Goal: Task Accomplishment & Management: Use online tool/utility

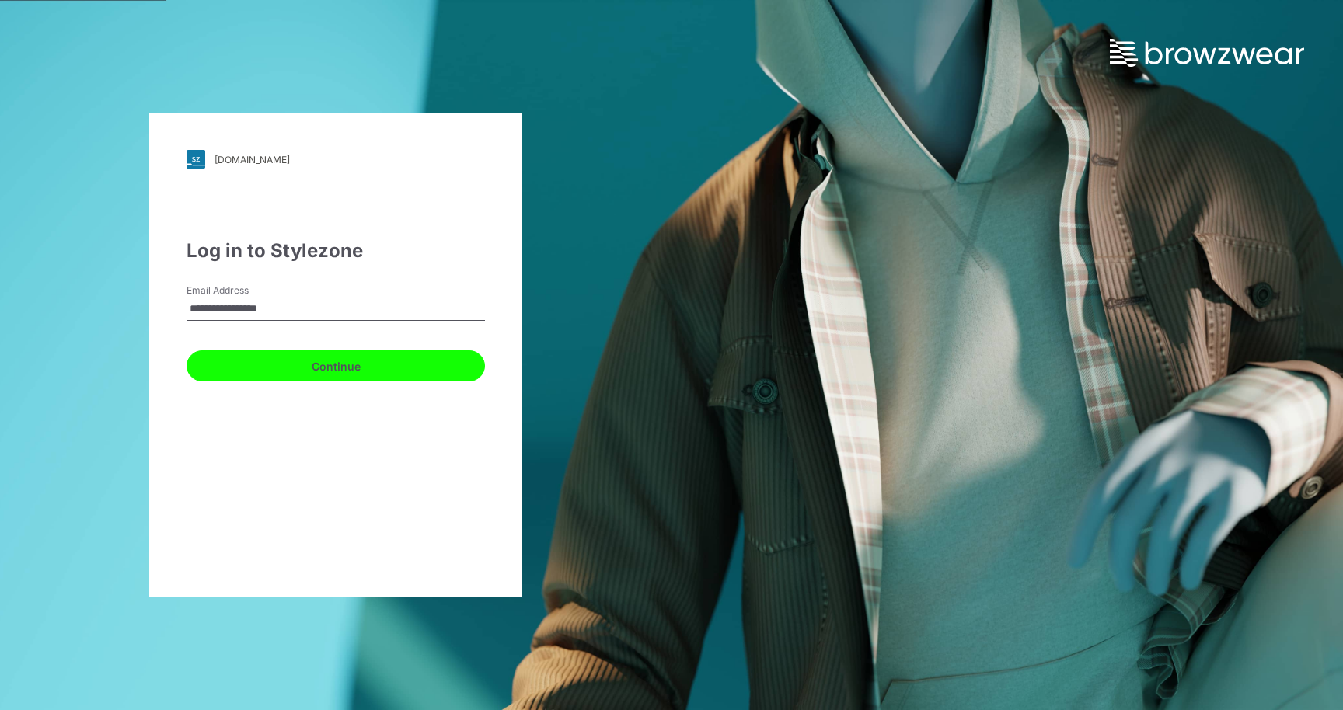
click at [292, 358] on button "Continue" at bounding box center [335, 365] width 298 height 31
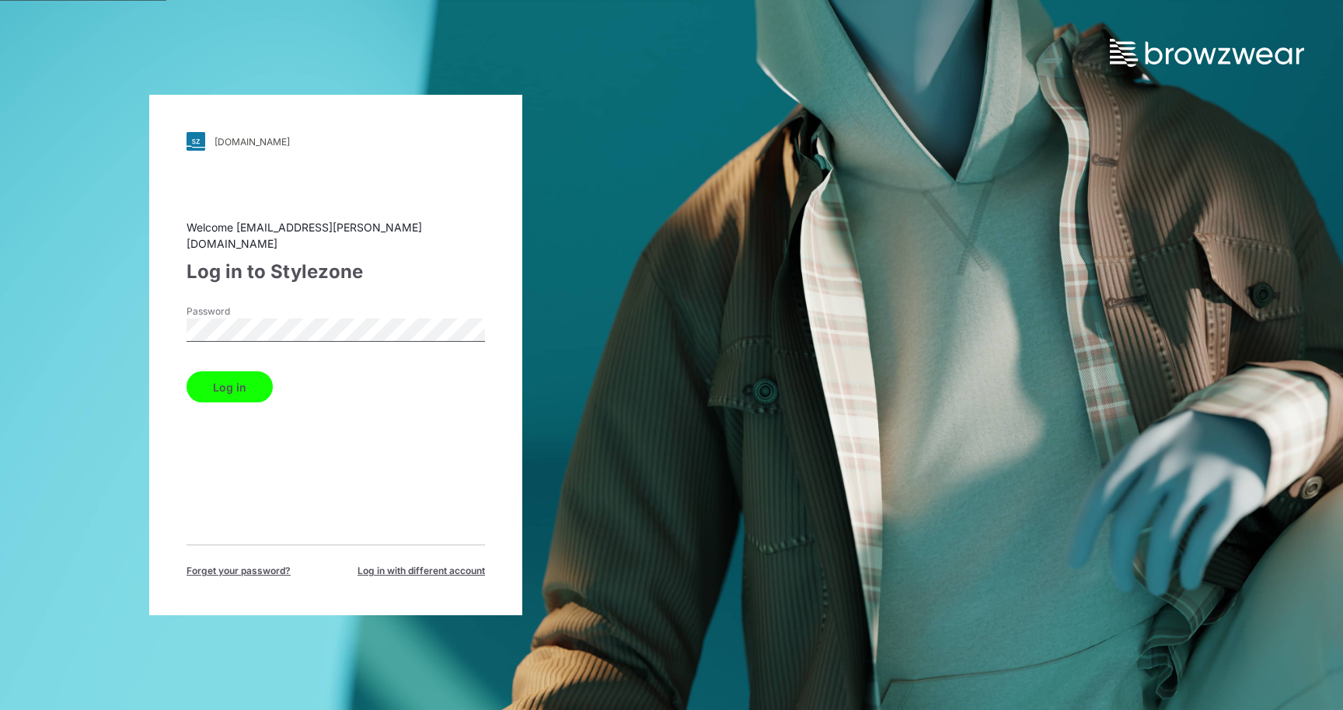
click at [234, 382] on button "Log in" at bounding box center [229, 386] width 86 height 31
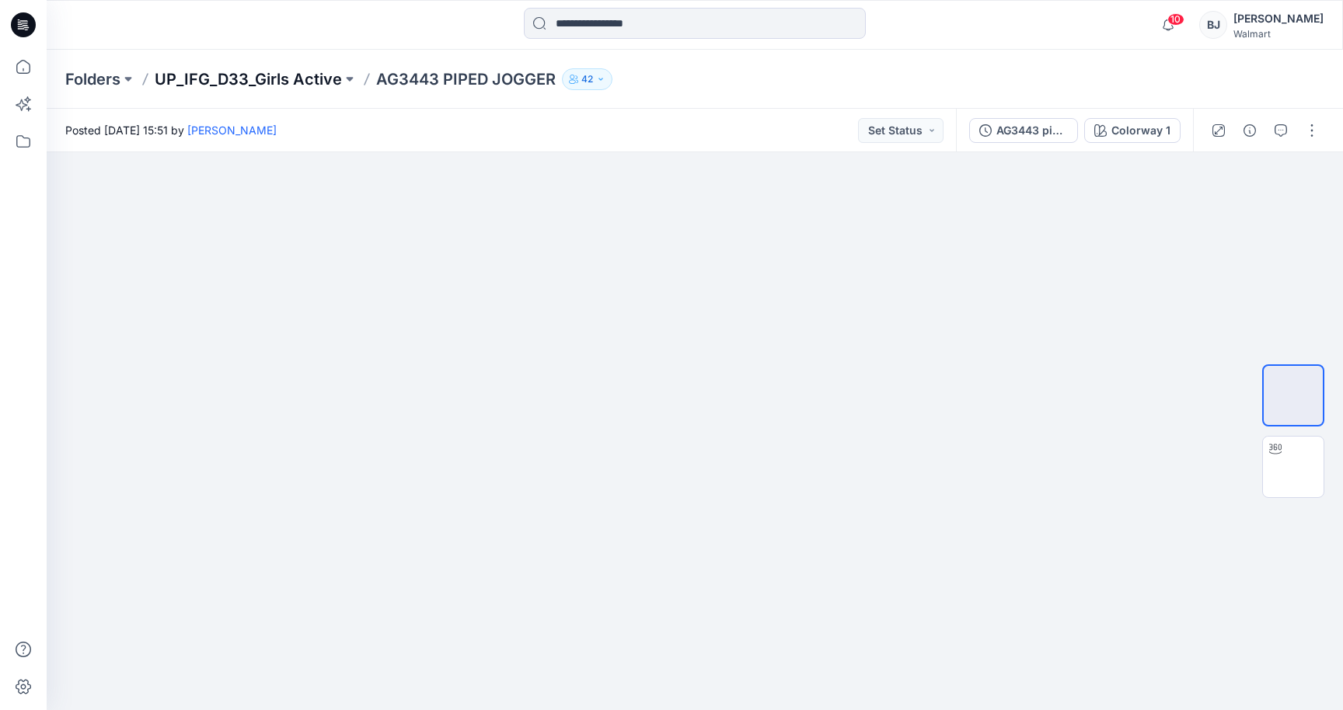
click at [263, 77] on p "UP_IFG_D33_Girls Active" at bounding box center [248, 79] width 187 height 22
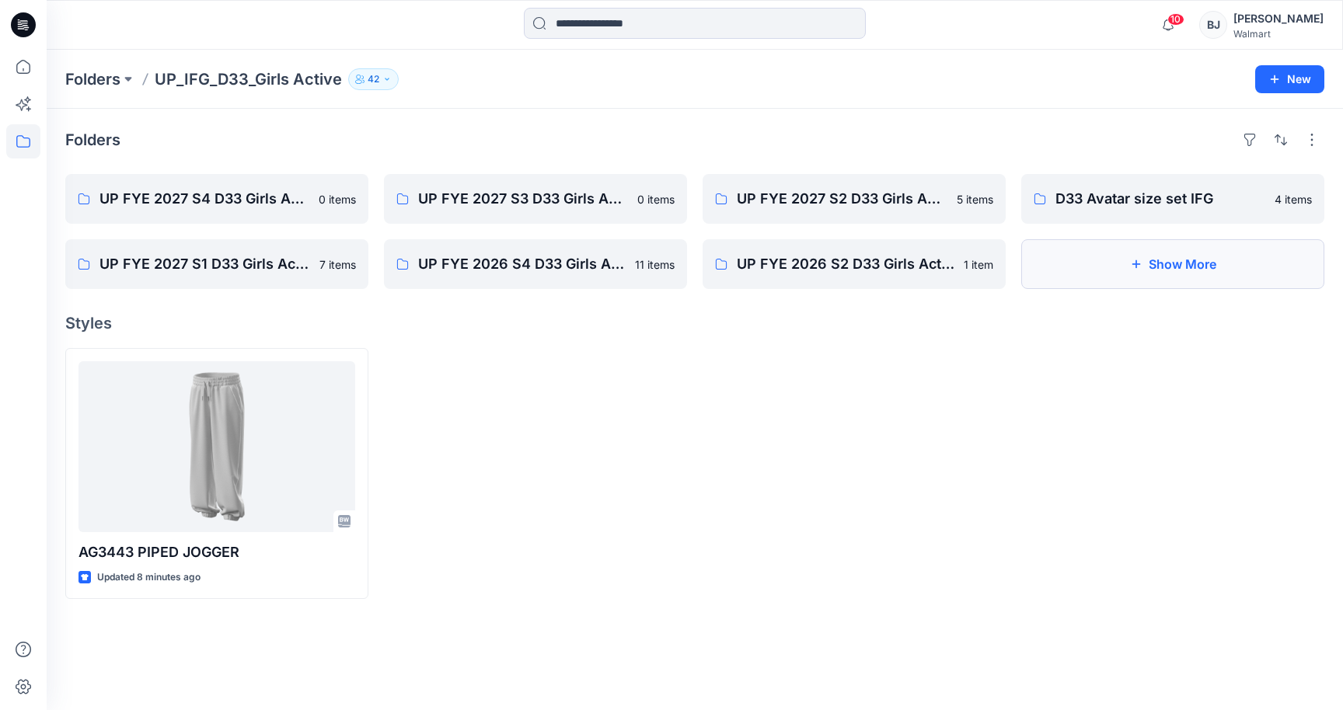
click at [1158, 257] on button "Show More" at bounding box center [1172, 264] width 303 height 50
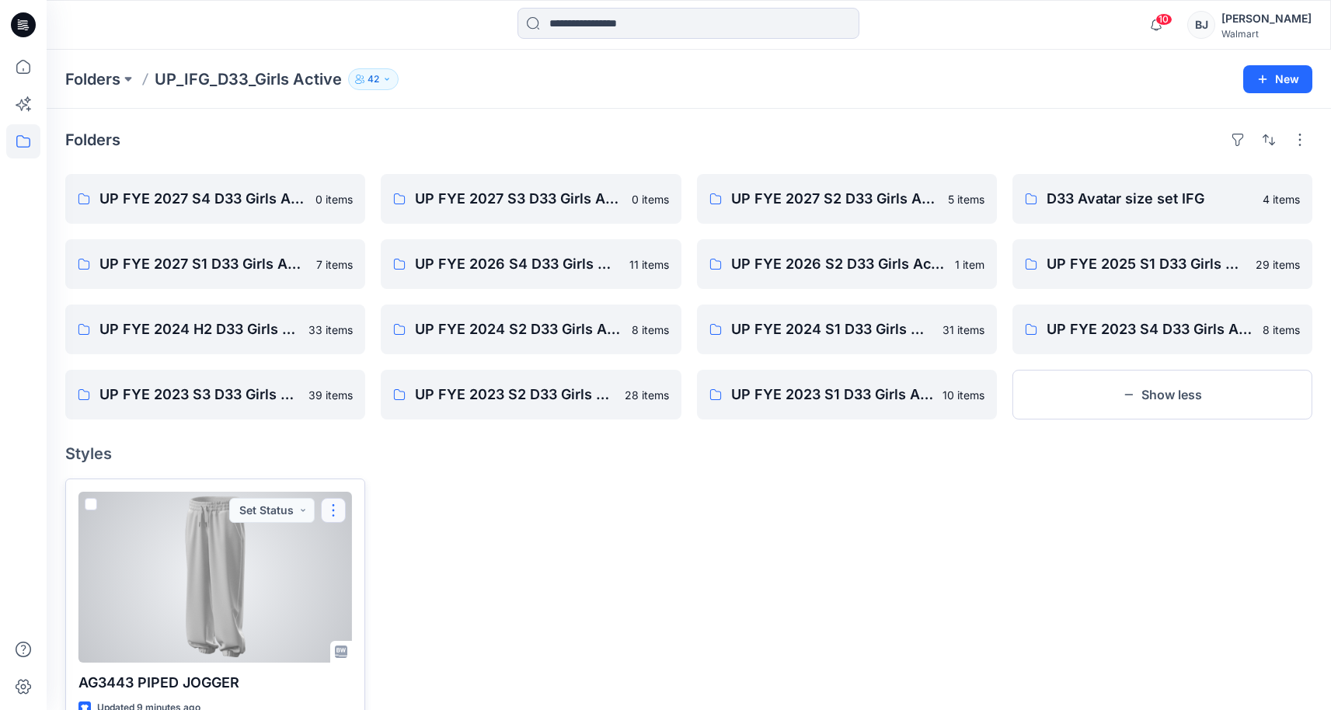
click at [337, 507] on button "button" at bounding box center [333, 510] width 25 height 25
click at [399, 602] on p "Duplicate to..." at bounding box center [387, 604] width 71 height 16
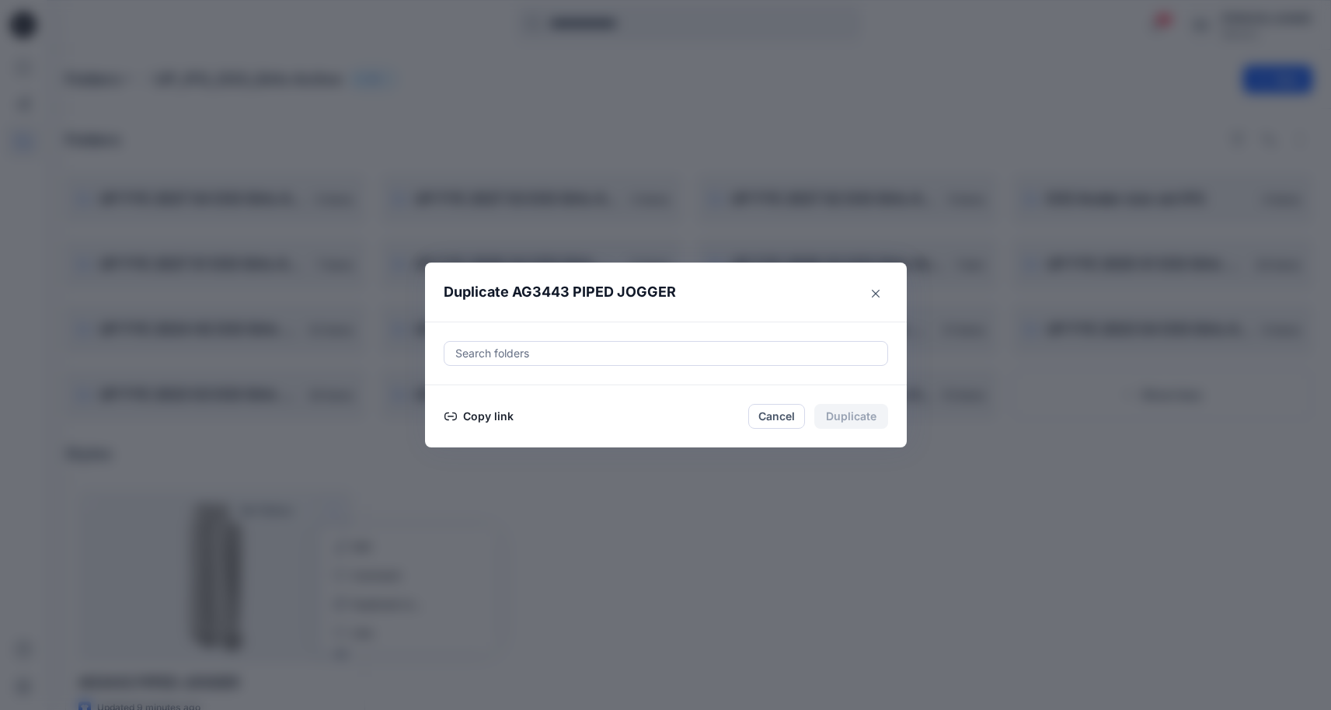
click at [553, 355] on div at bounding box center [666, 353] width 424 height 19
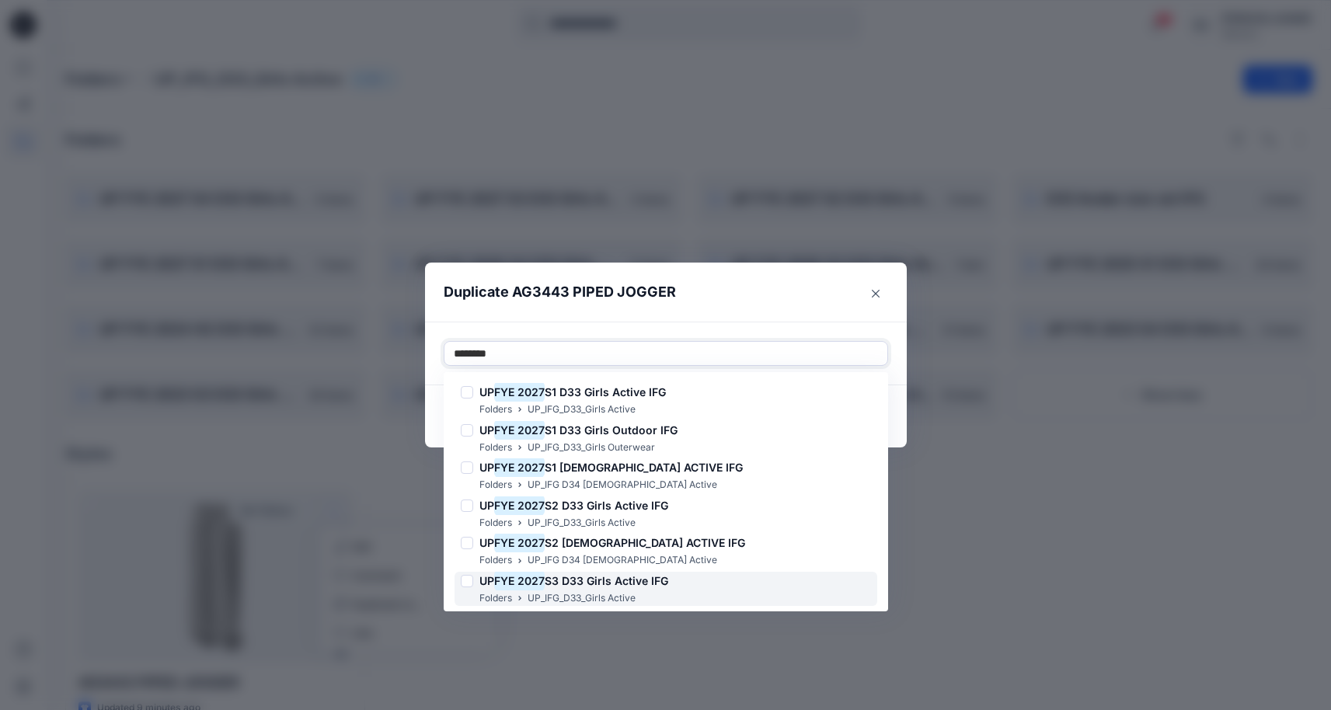
click at [600, 577] on span "S3 D33 Girls Active IFG" at bounding box center [607, 580] width 124 height 13
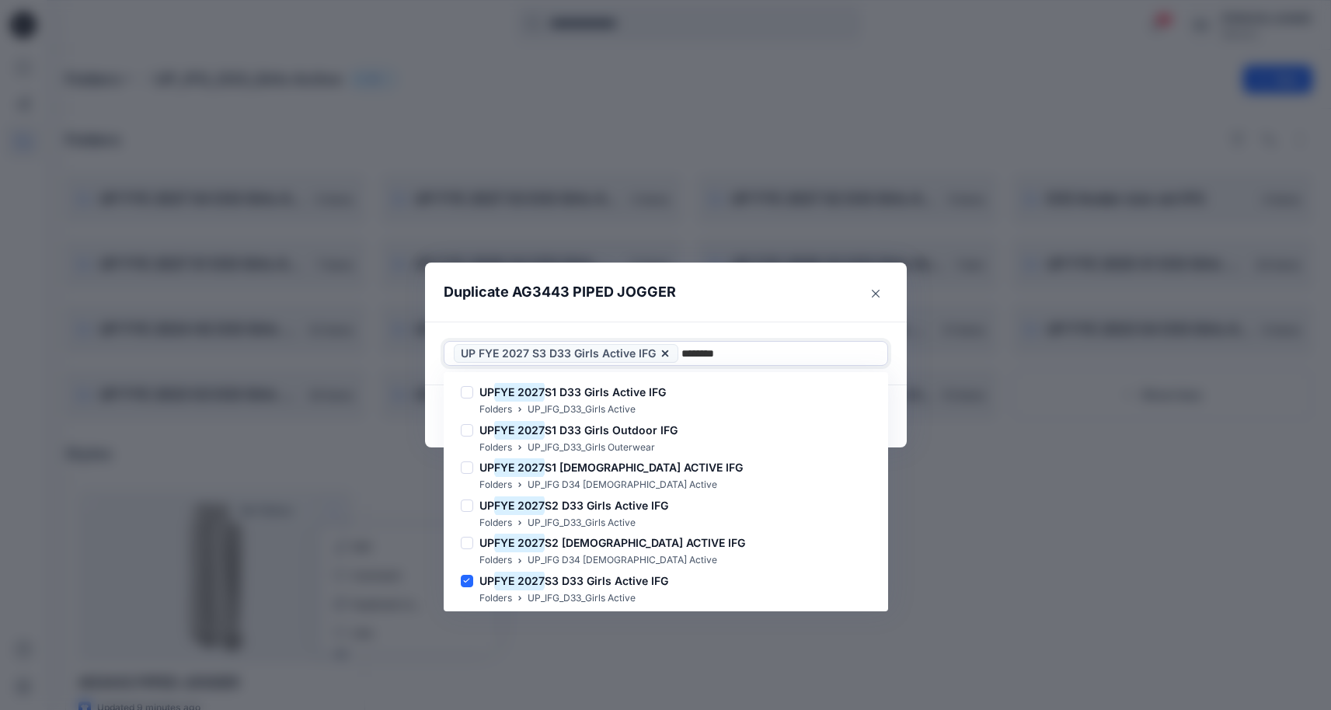
type input "********"
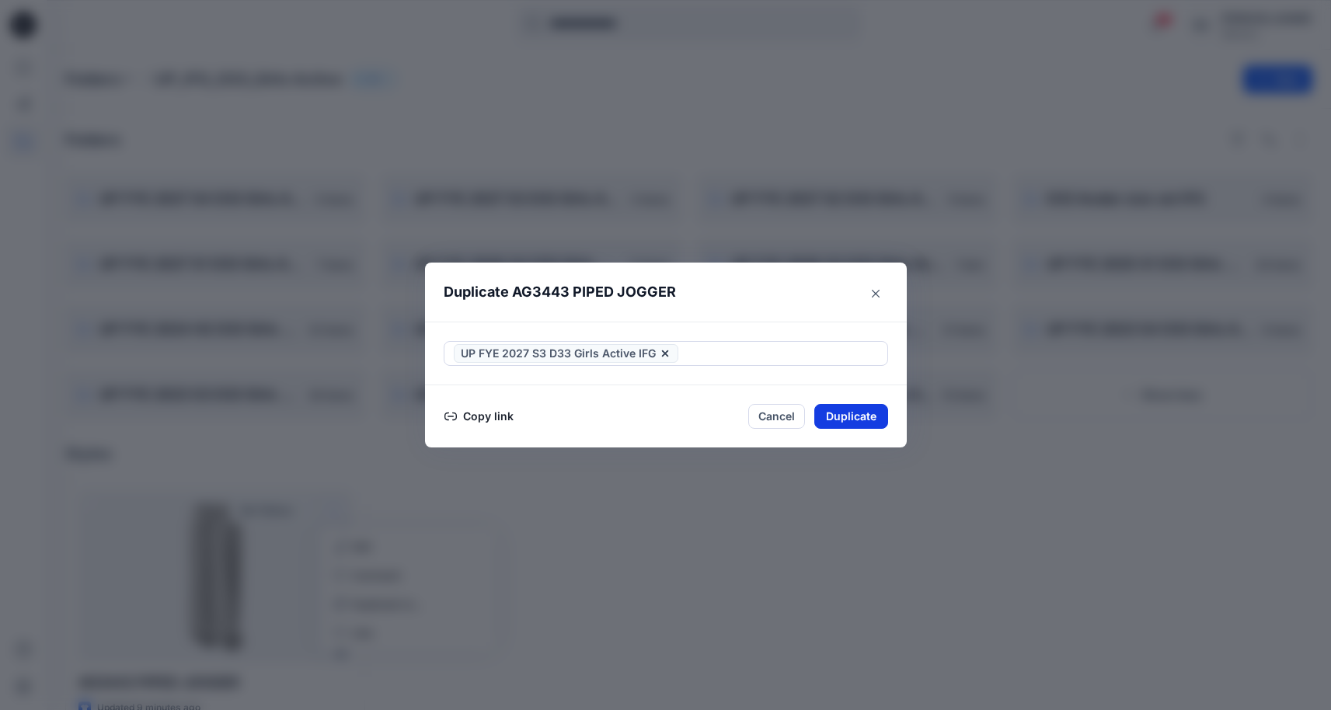
click at [849, 409] on button "Duplicate" at bounding box center [851, 416] width 74 height 25
click at [883, 287] on button "Close" at bounding box center [875, 293] width 25 height 25
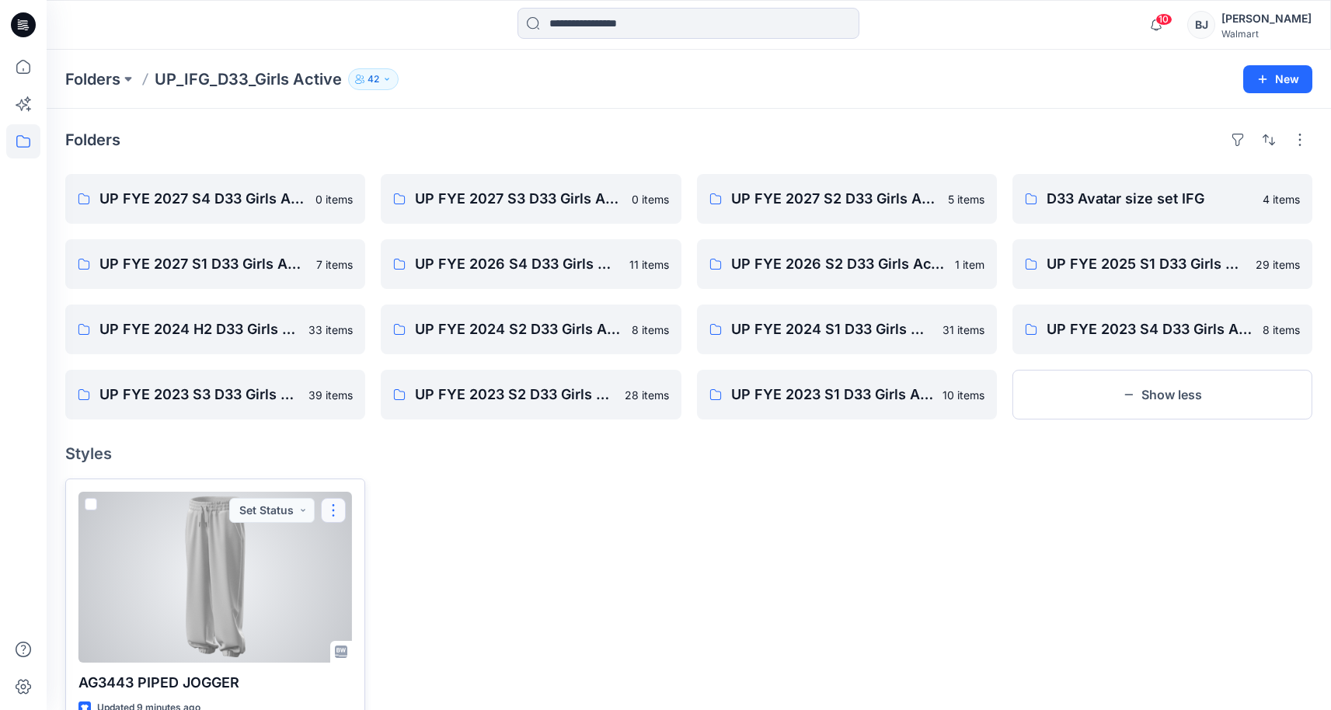
click at [332, 507] on button "button" at bounding box center [333, 510] width 25 height 25
click at [362, 545] on p "Edit" at bounding box center [361, 546] width 19 height 16
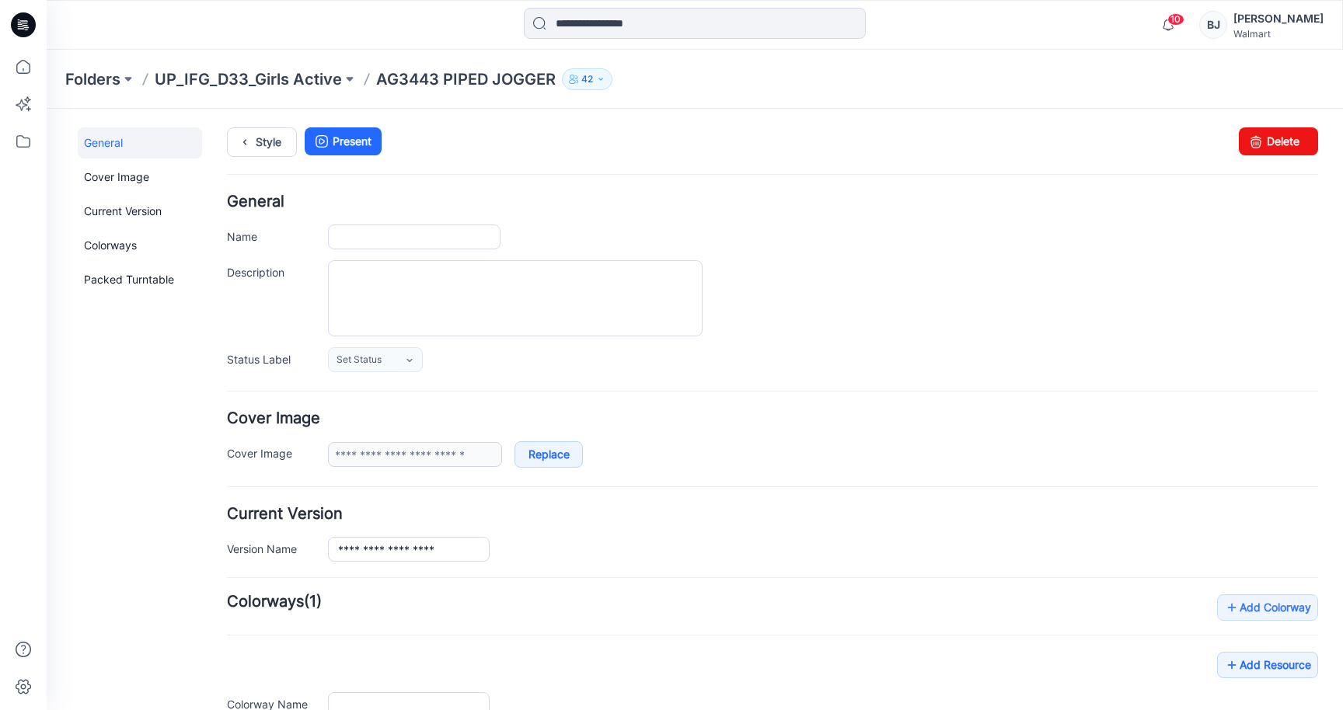
type input "**********"
click at [1277, 136] on link "Delete" at bounding box center [1278, 141] width 79 height 28
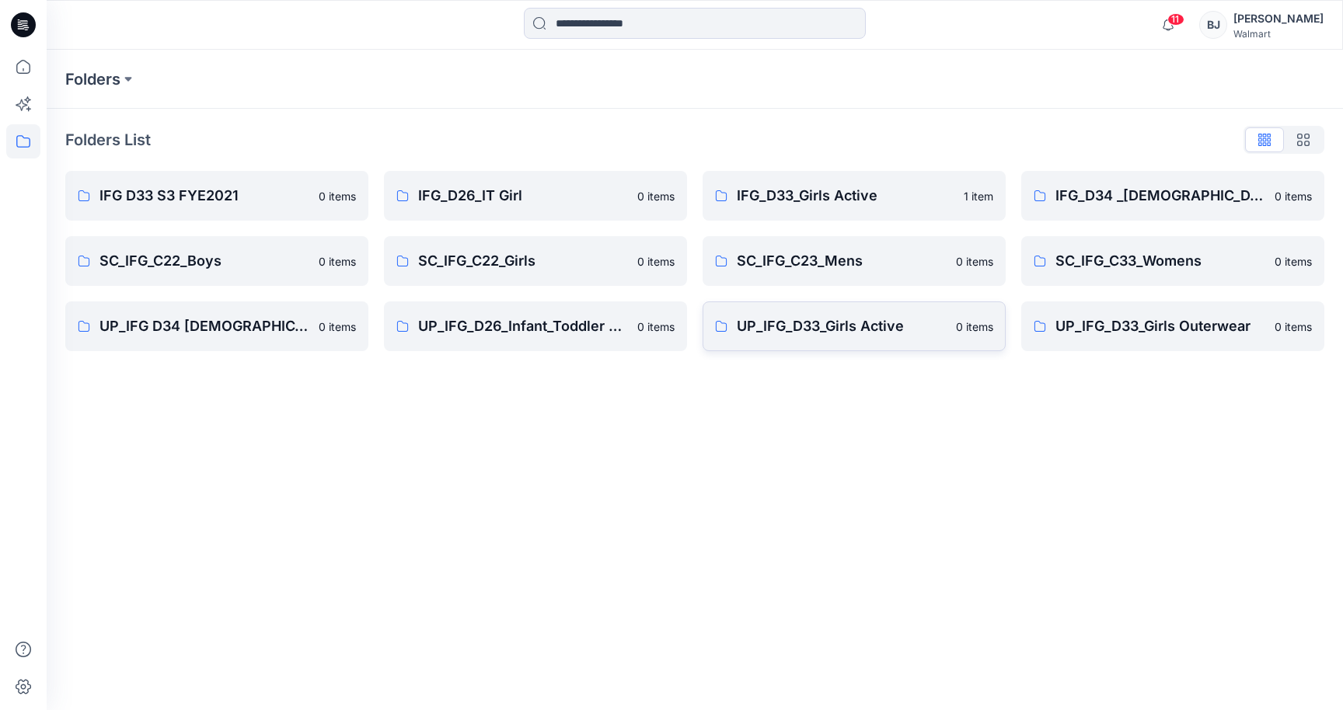
click at [894, 325] on p "UP_IFG_D33_Girls Active" at bounding box center [842, 326] width 210 height 22
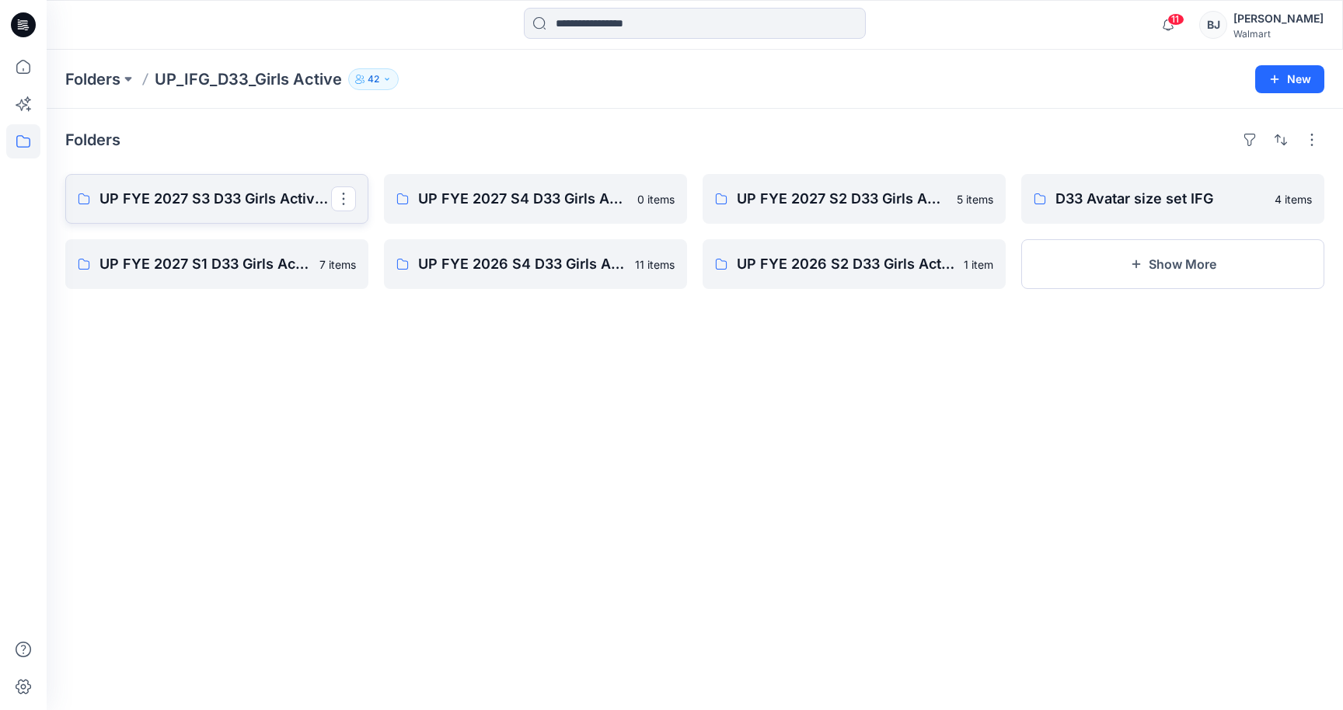
click at [200, 194] on p "UP FYE 2027 S3 D33 Girls Active IFG" at bounding box center [215, 199] width 232 height 22
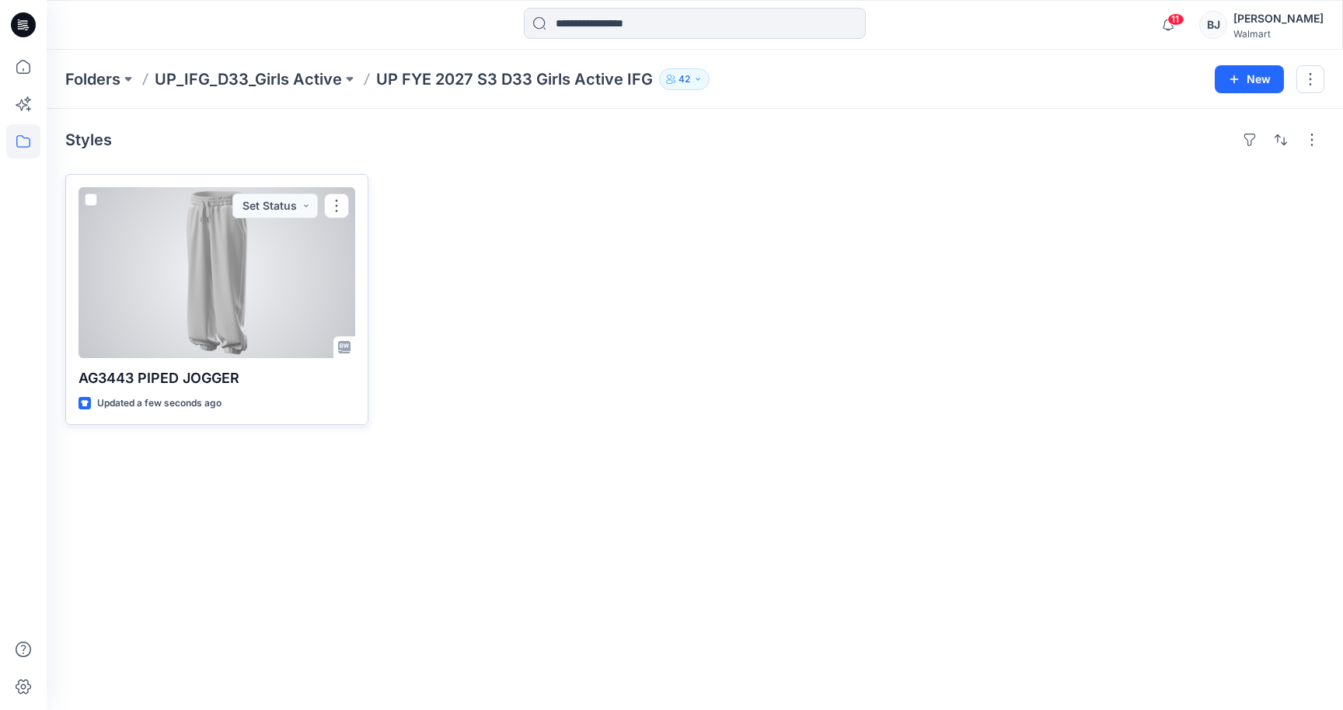
click at [194, 292] on div at bounding box center [216, 272] width 277 height 171
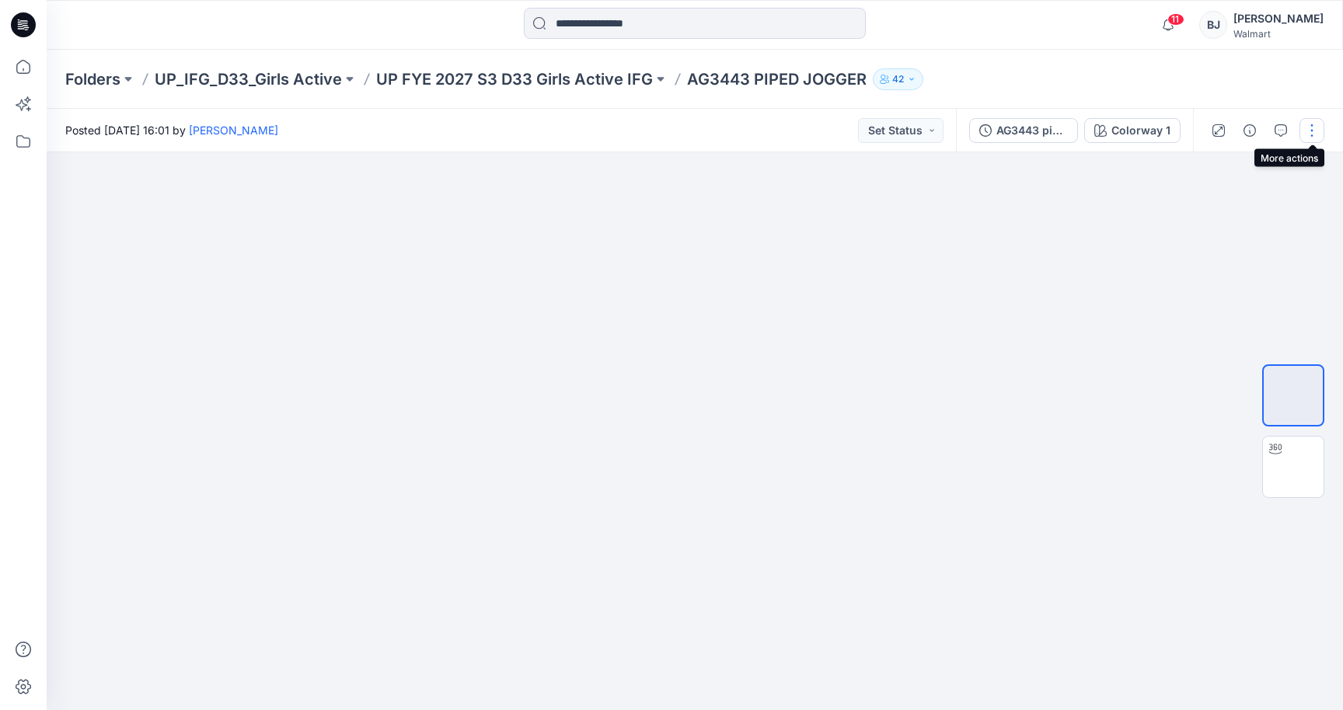
click at [1312, 124] on button "button" at bounding box center [1311, 130] width 25 height 25
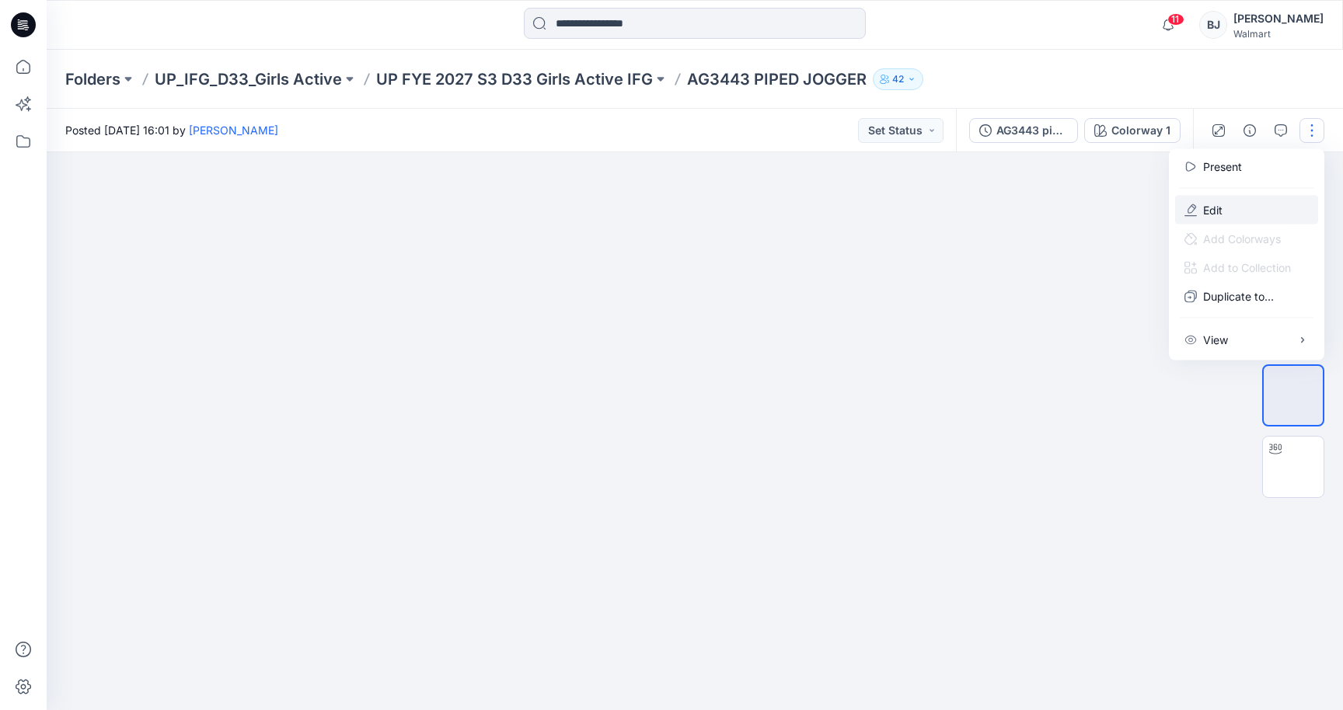
click at [1207, 204] on p "Edit" at bounding box center [1212, 210] width 19 height 16
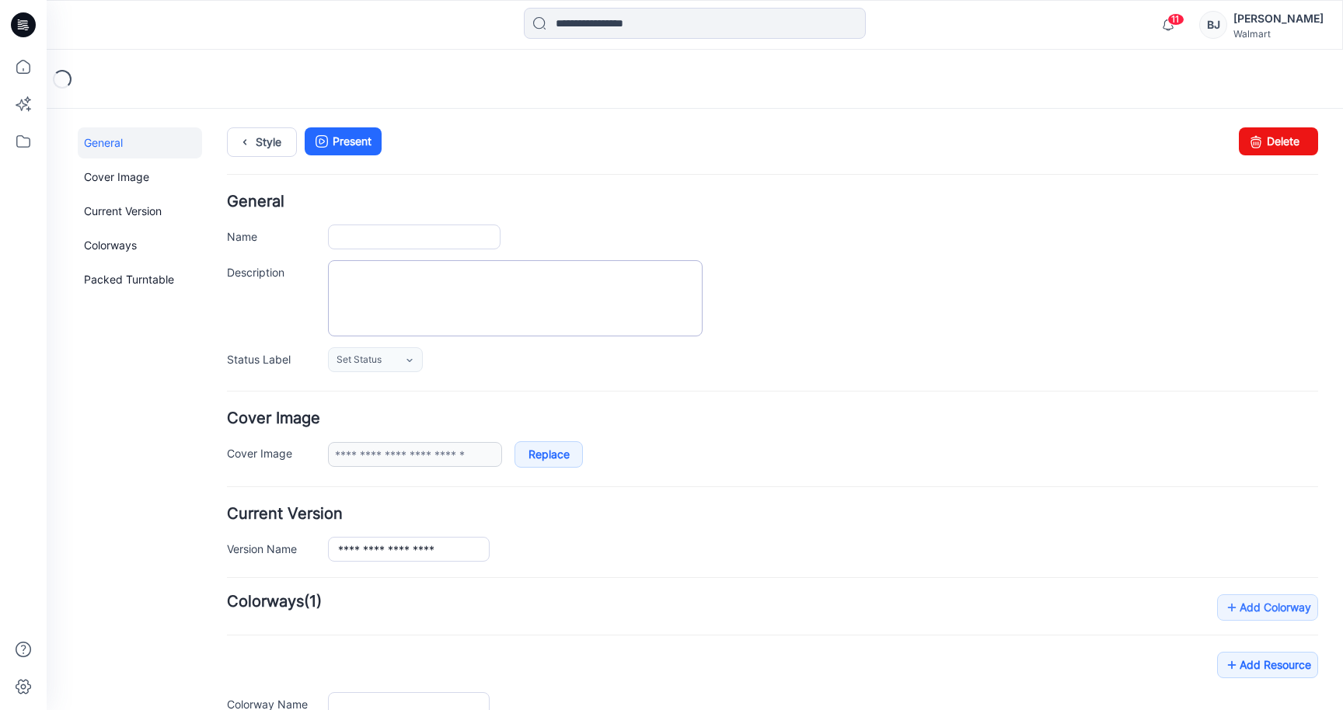
type input "**********"
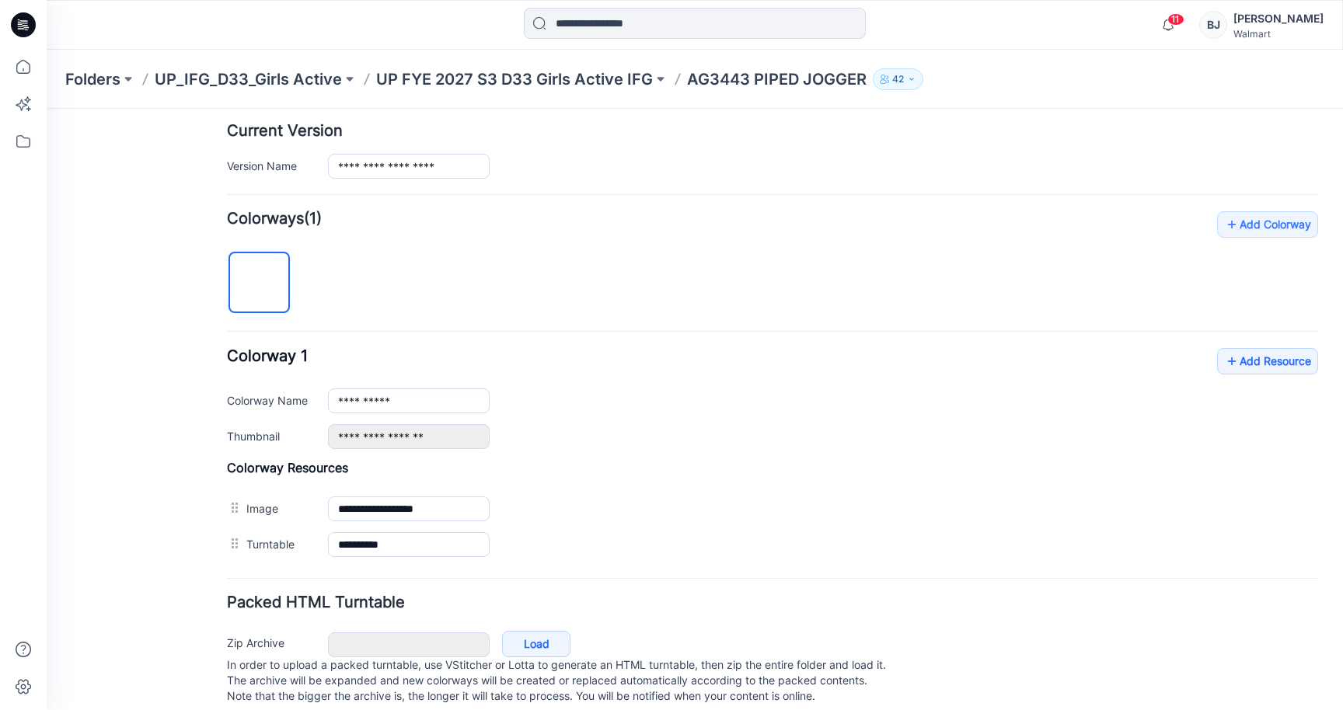
scroll to position [414, 0]
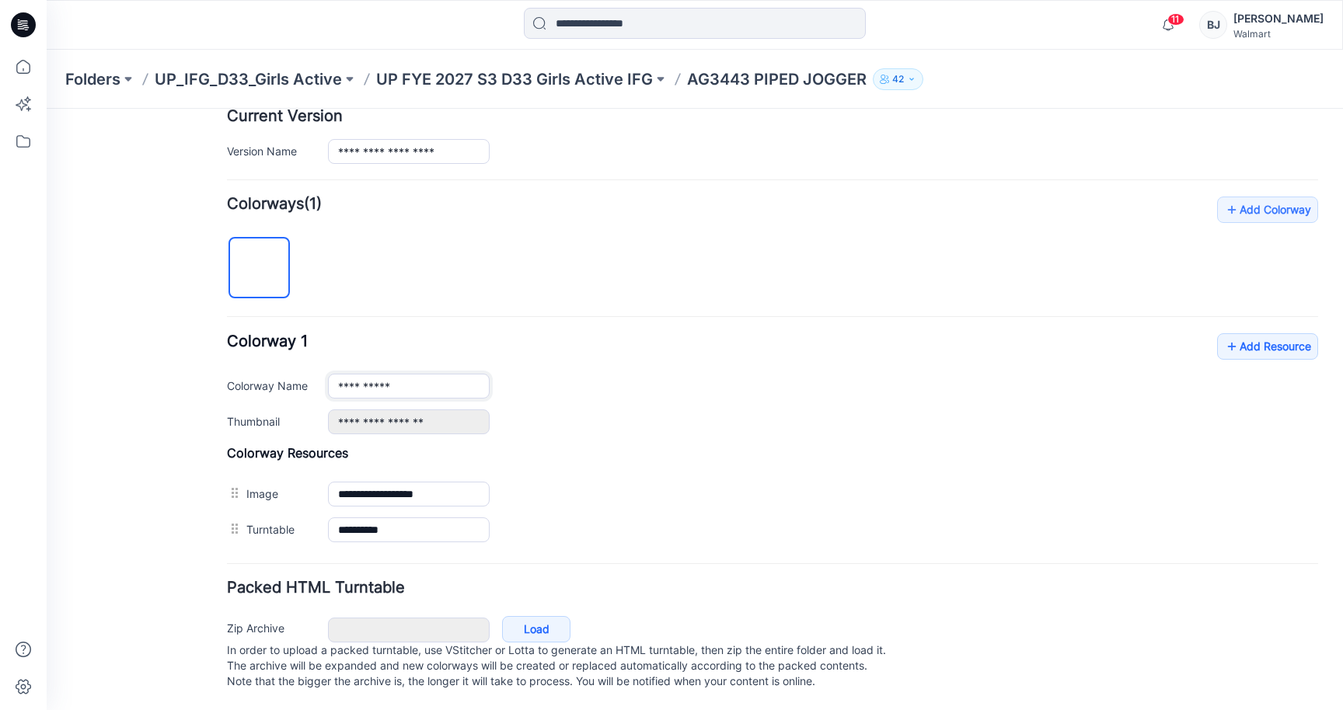
drag, startPoint x: 422, startPoint y: 374, endPoint x: 251, endPoint y: 356, distance: 171.9
click at [250, 374] on div "**********" at bounding box center [772, 386] width 1091 height 25
type input "**********"
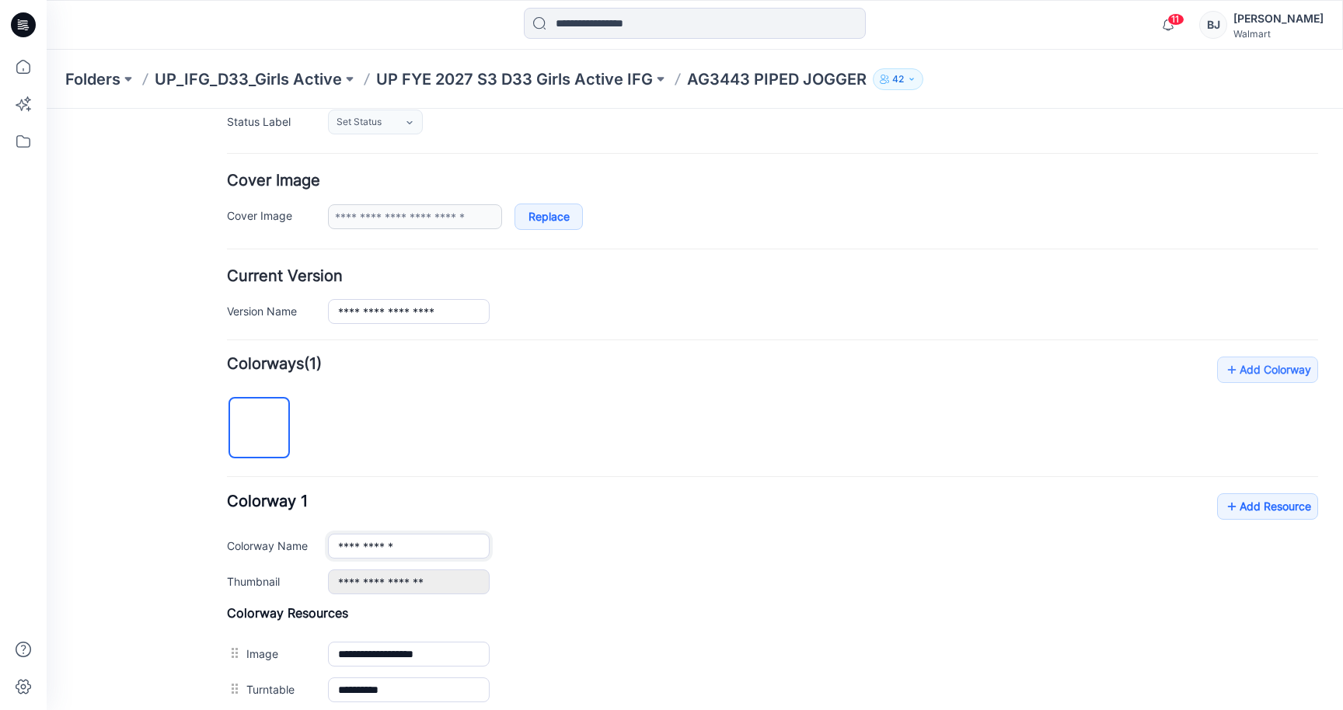
scroll to position [237, 0]
click at [667, 371] on h4 "Add Colorway Colorways (1)" at bounding box center [772, 365] width 1091 height 16
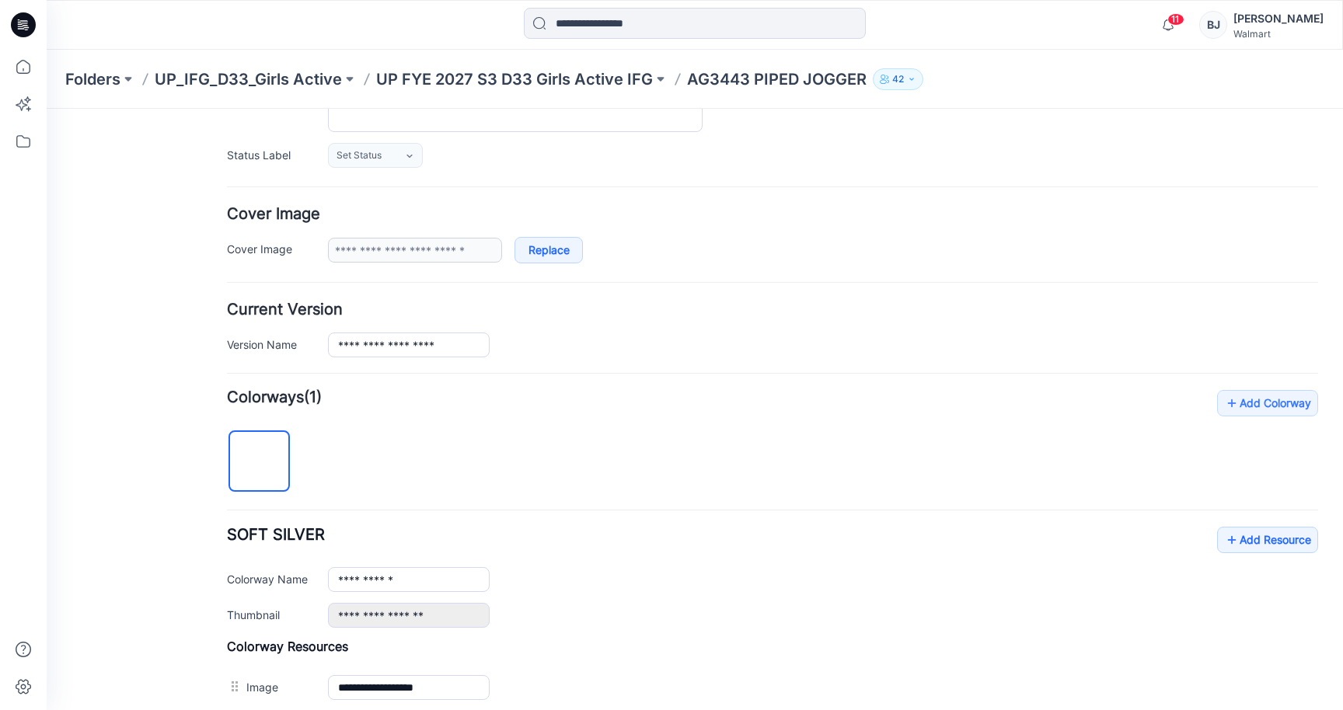
scroll to position [0, 0]
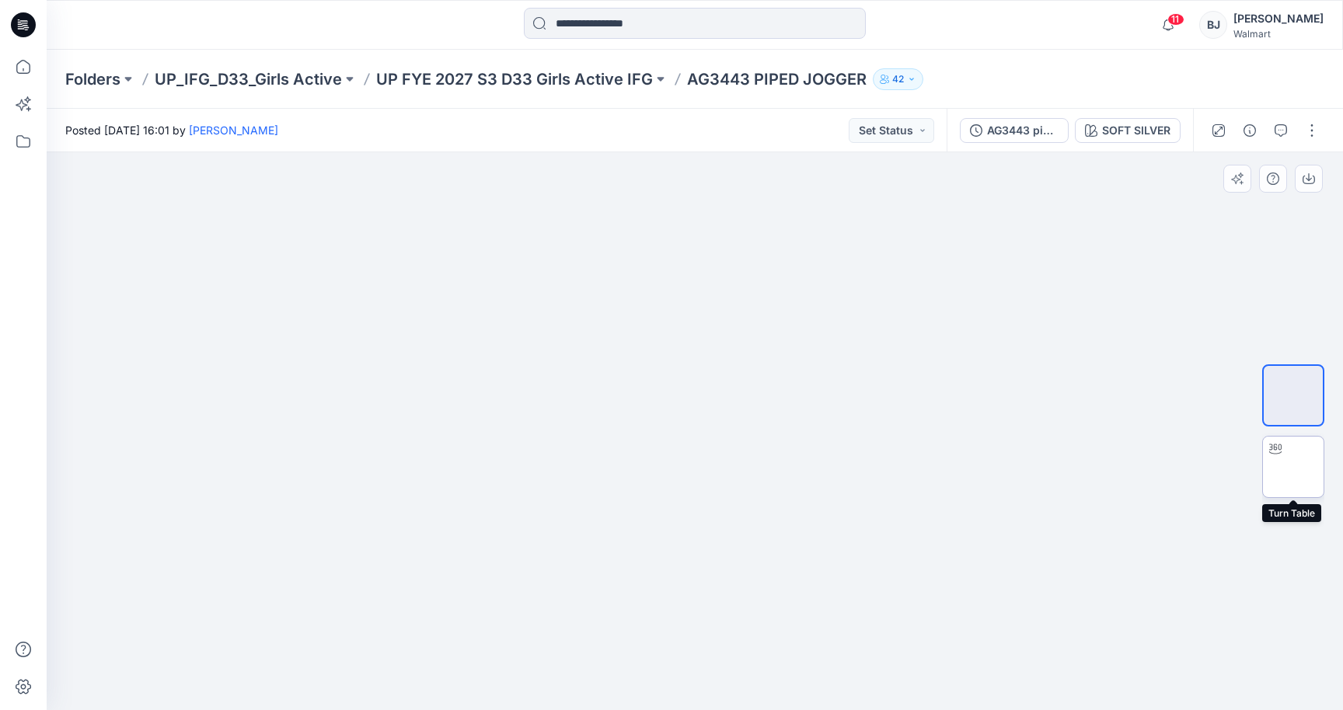
click at [1293, 467] on img at bounding box center [1293, 467] width 0 height 0
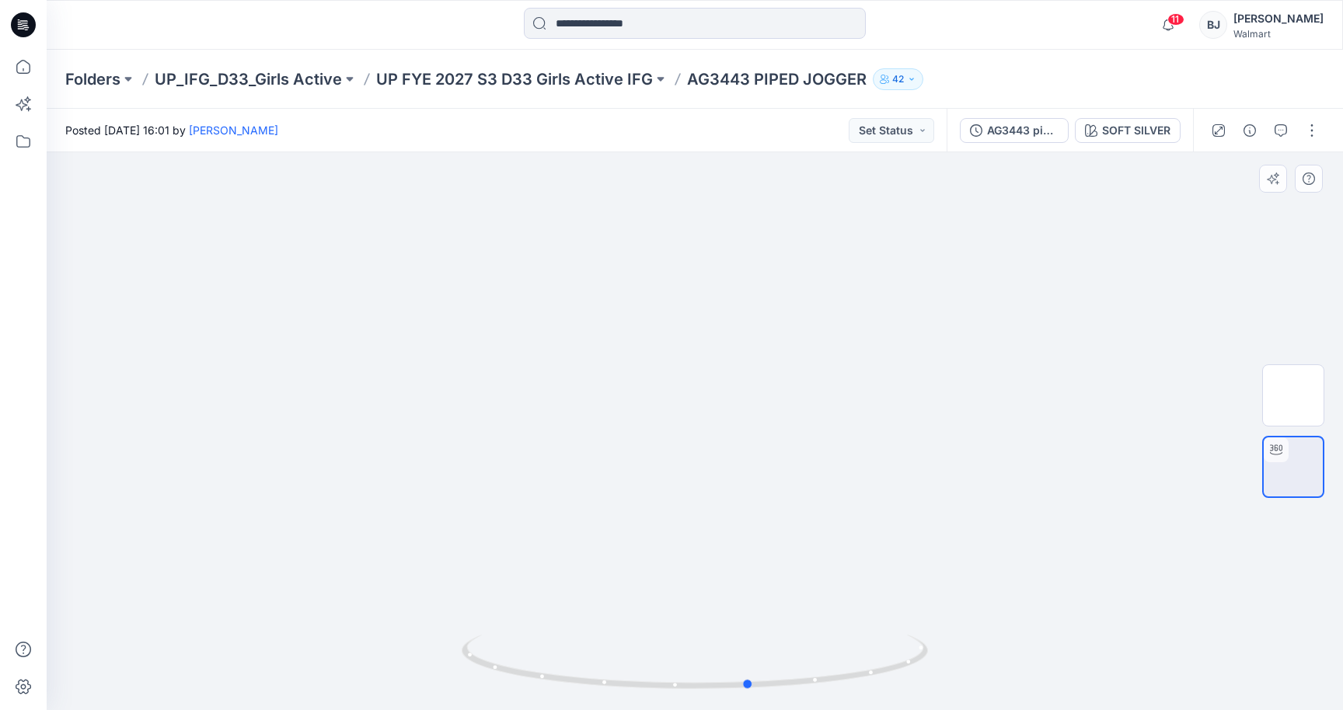
drag, startPoint x: 718, startPoint y: 597, endPoint x: 307, endPoint y: 512, distance: 419.7
click at [307, 512] on div at bounding box center [695, 431] width 1296 height 558
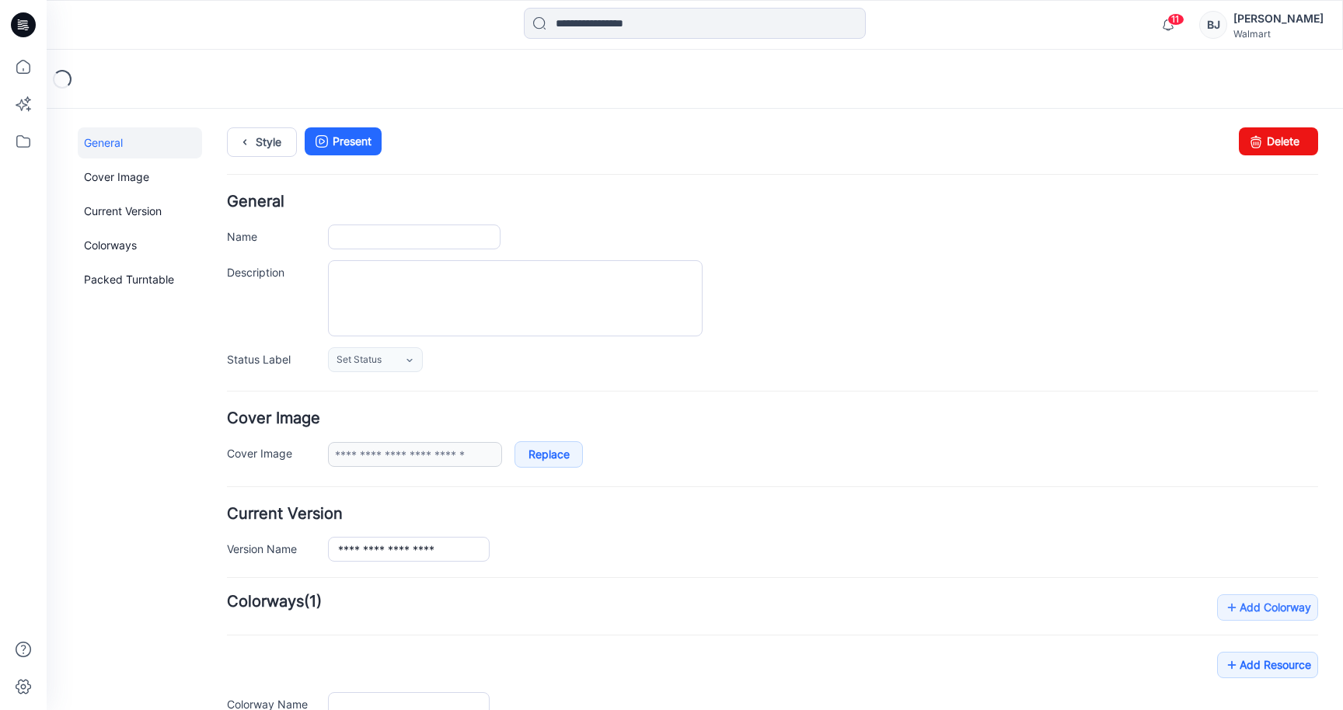
type input "**********"
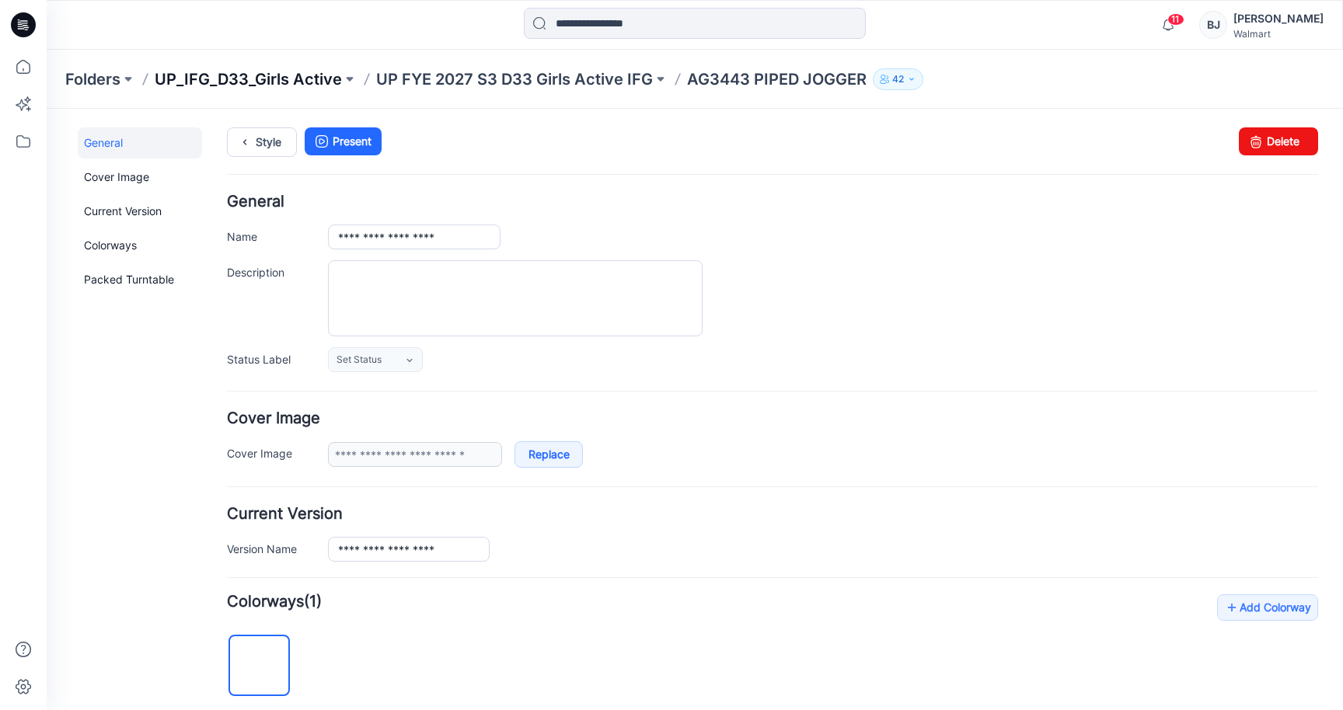
click at [256, 72] on p "UP_IFG_D33_Girls Active" at bounding box center [248, 79] width 187 height 22
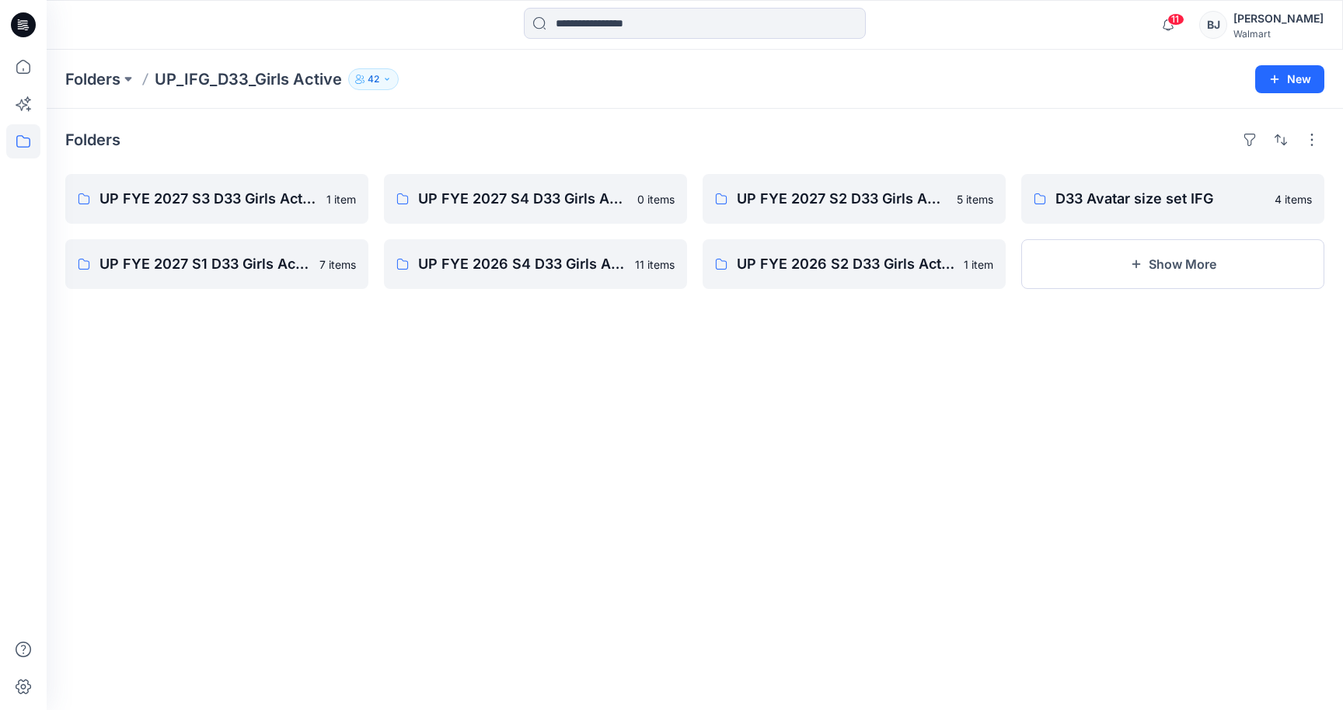
click at [256, 79] on p "UP_IFG_D33_Girls Active" at bounding box center [248, 79] width 187 height 22
click at [1182, 20] on span "11" at bounding box center [1175, 19] width 17 height 12
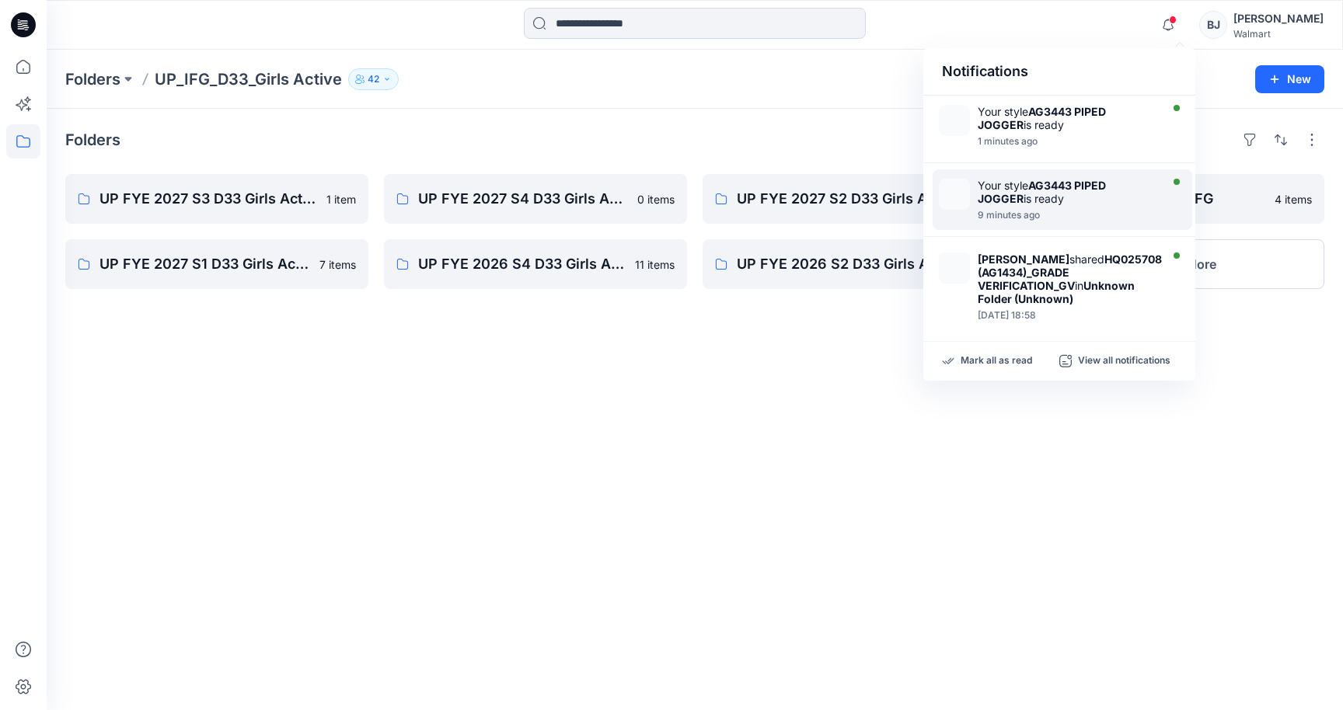
click at [1080, 212] on div "9 minutes ago" at bounding box center [1066, 215] width 179 height 11
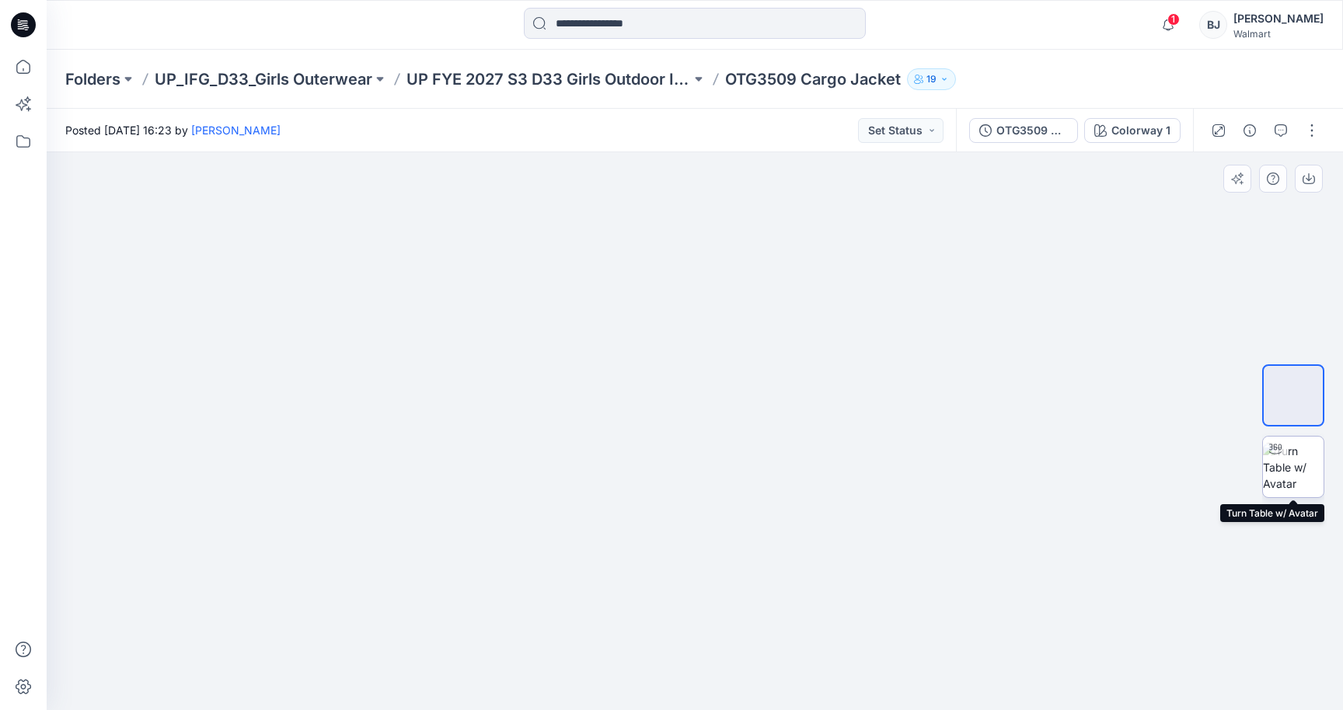
click at [1294, 459] on img at bounding box center [1293, 467] width 61 height 49
